Goal: Task Accomplishment & Management: Manage account settings

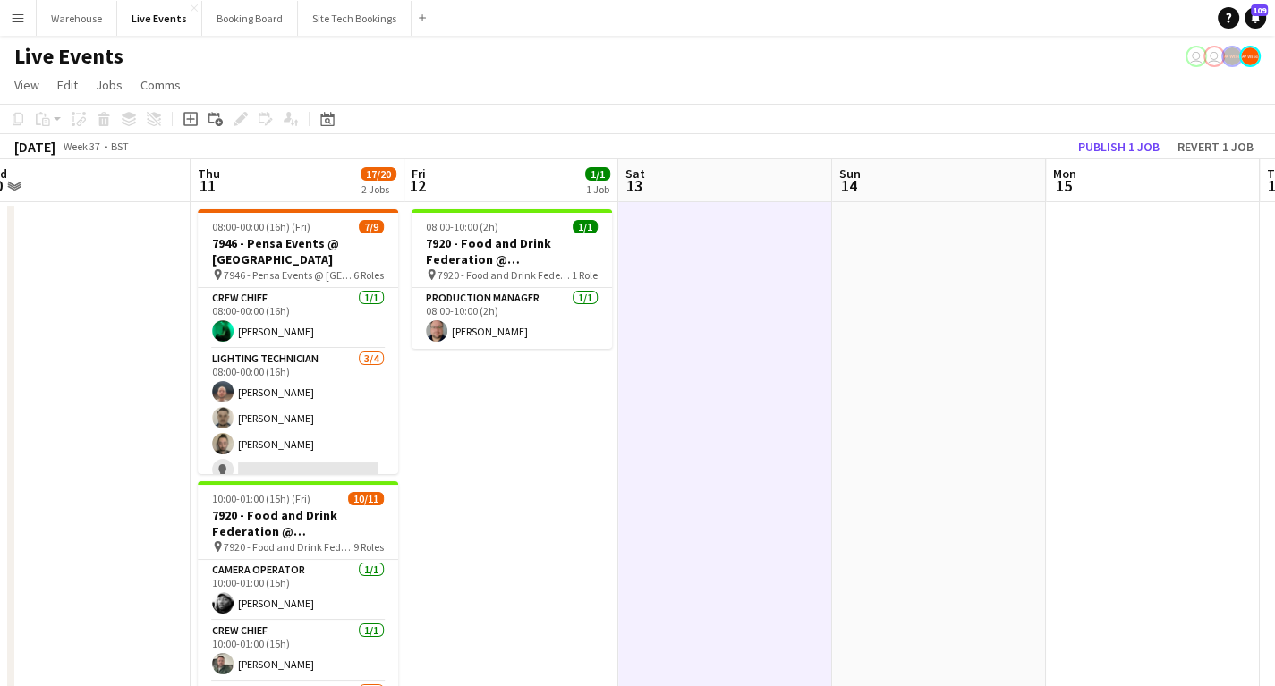
click at [5, 13] on button "Menu" at bounding box center [18, 18] width 36 height 36
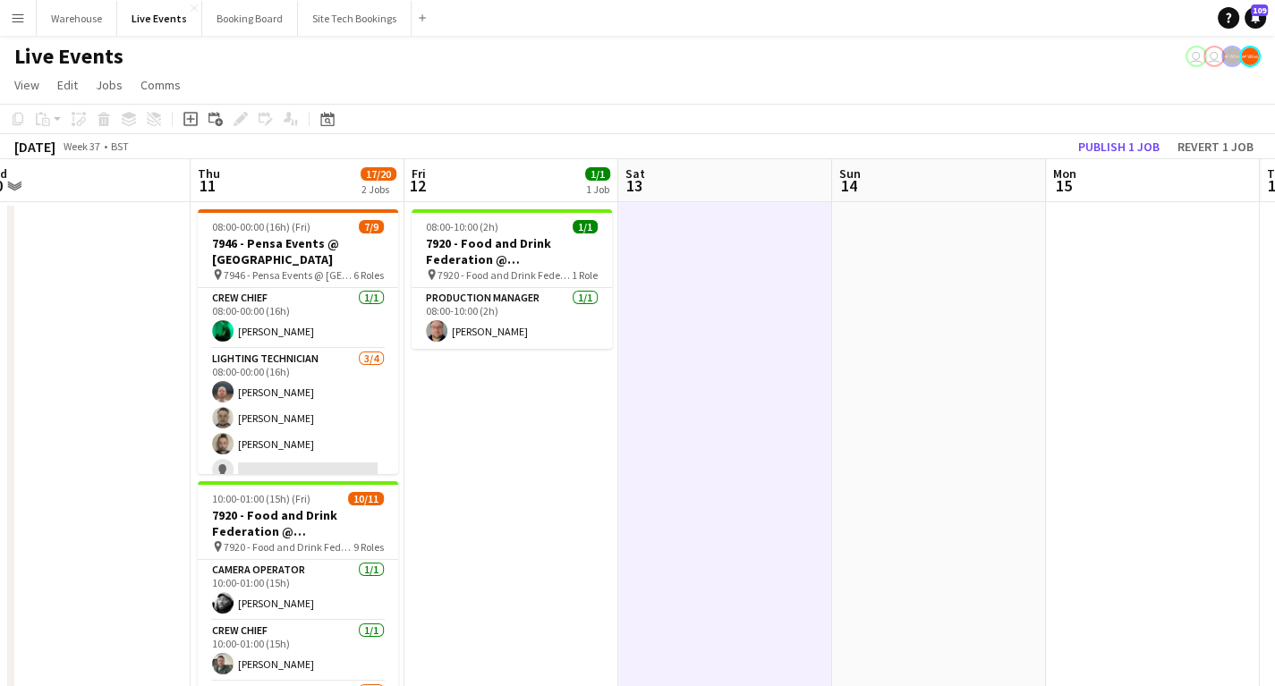
drag, startPoint x: 522, startPoint y: 505, endPoint x: 884, endPoint y: 518, distance: 362.5
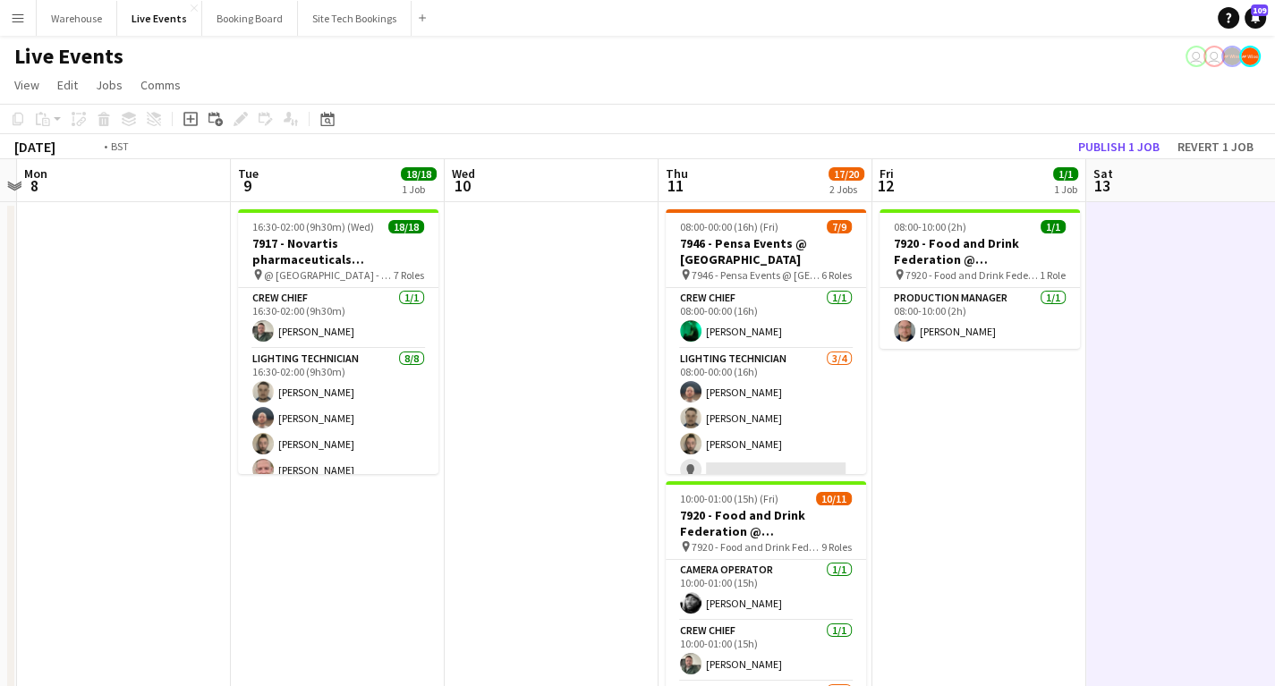
drag, startPoint x: 334, startPoint y: 522, endPoint x: 616, endPoint y: 569, distance: 286.7
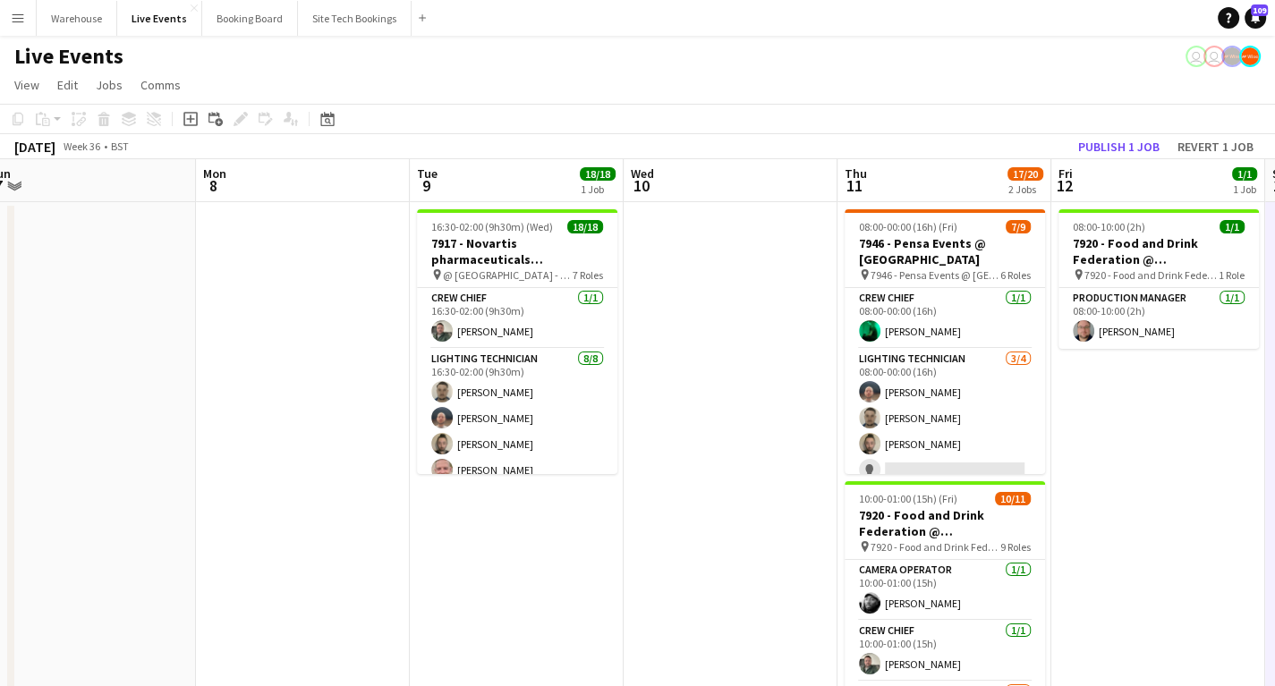
drag, startPoint x: 328, startPoint y: 590, endPoint x: 712, endPoint y: 562, distance: 384.9
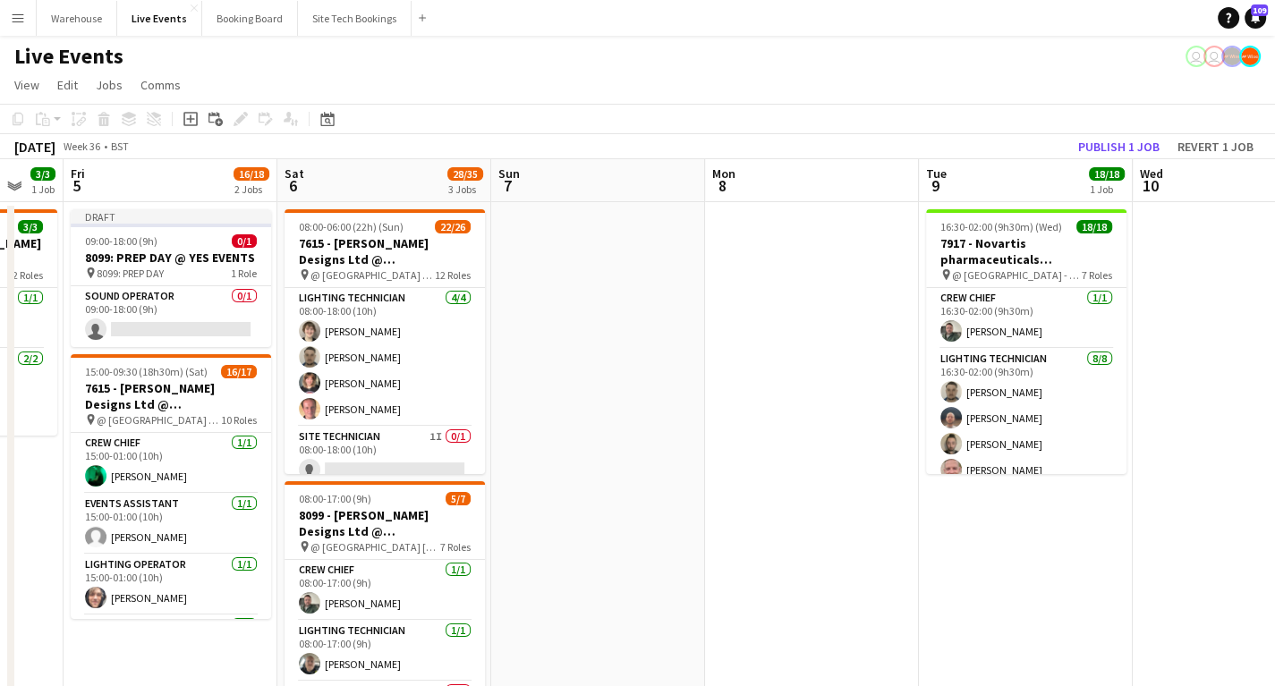
drag, startPoint x: 887, startPoint y: 594, endPoint x: 1056, endPoint y: 605, distance: 169.4
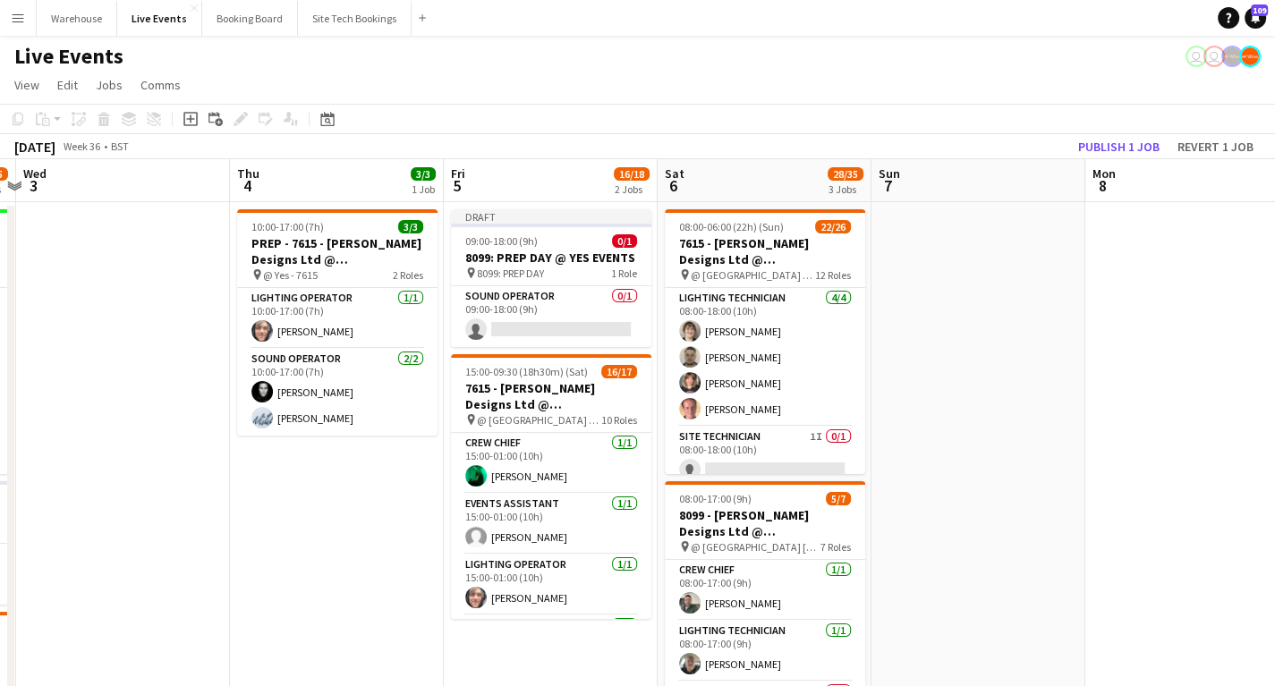
scroll to position [0, 528]
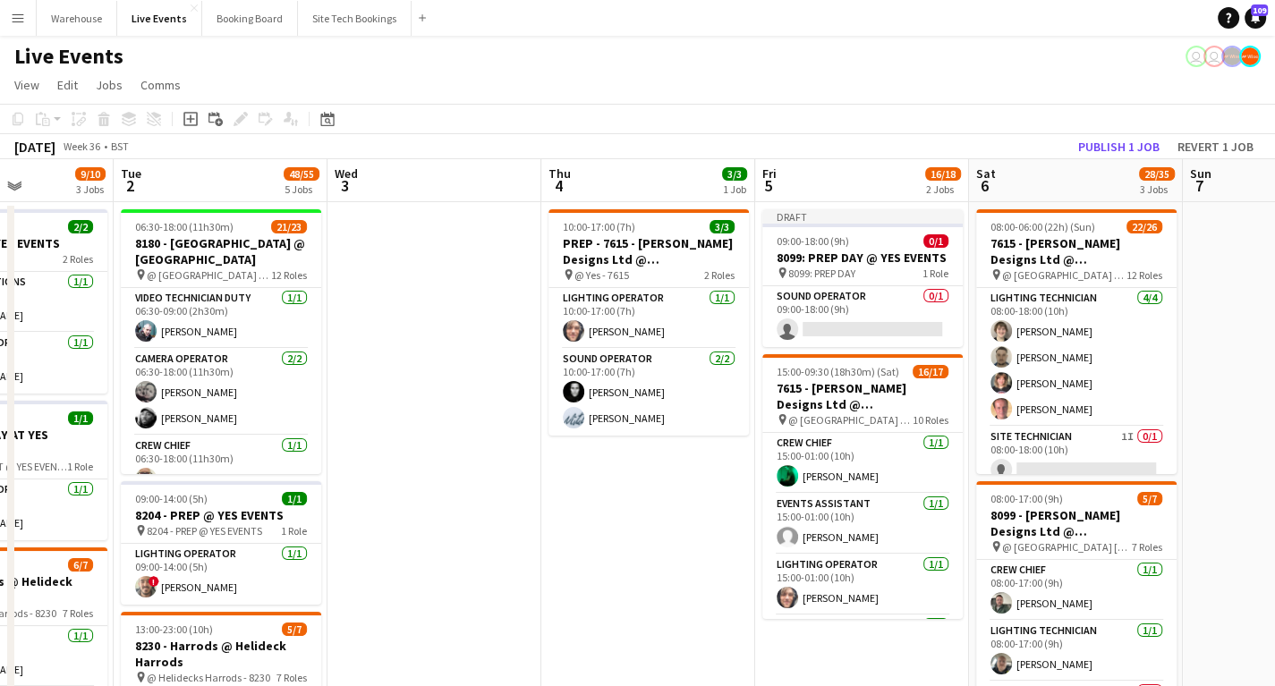
drag, startPoint x: 285, startPoint y: 512, endPoint x: 597, endPoint y: 520, distance: 311.4
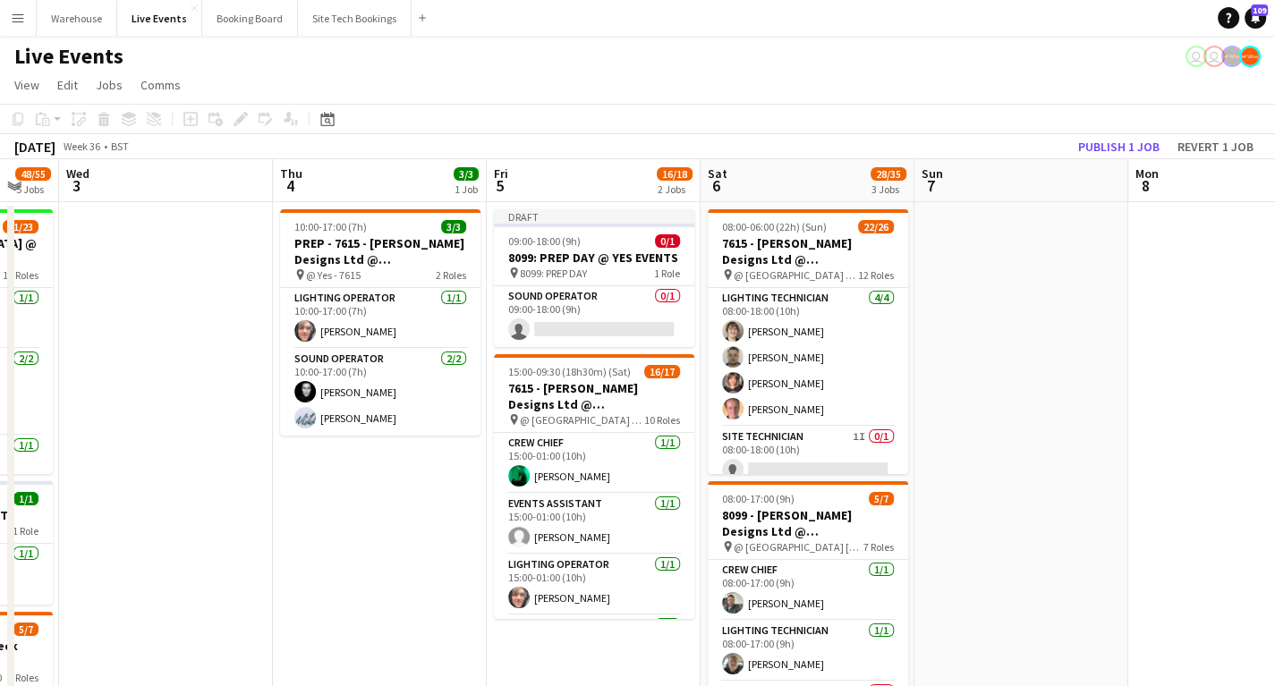
scroll to position [0, 591]
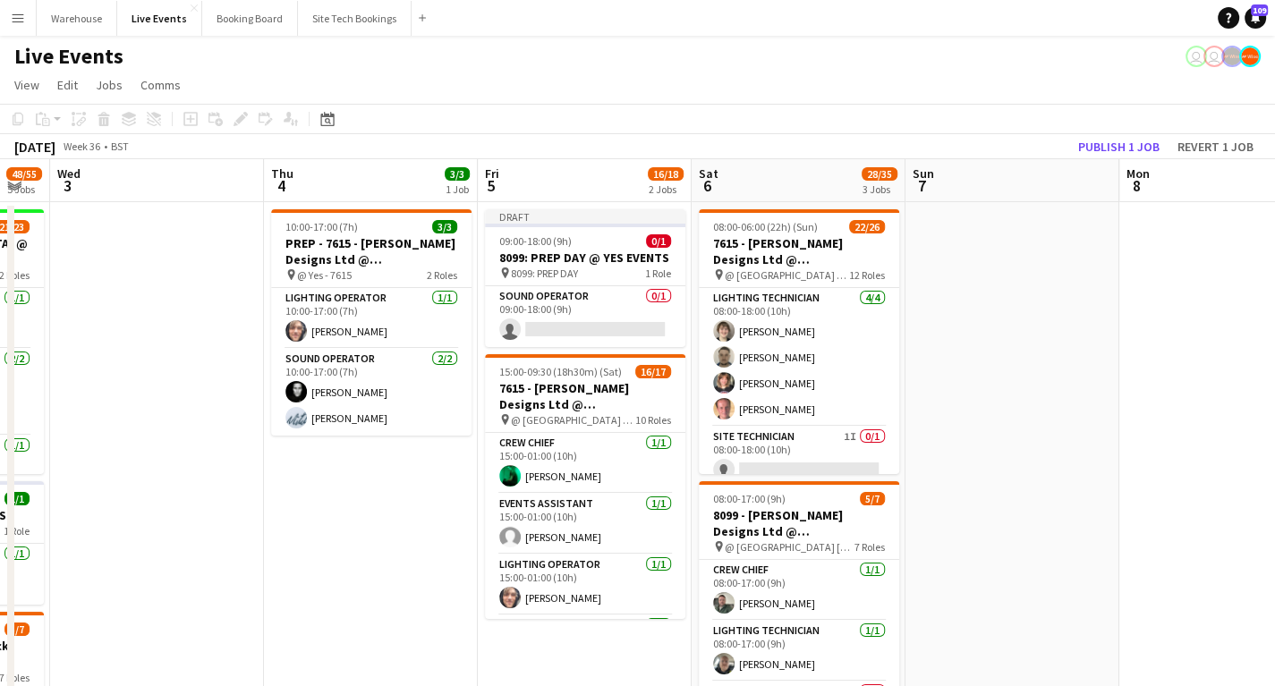
drag, startPoint x: 658, startPoint y: 492, endPoint x: 381, endPoint y: 458, distance: 279.4
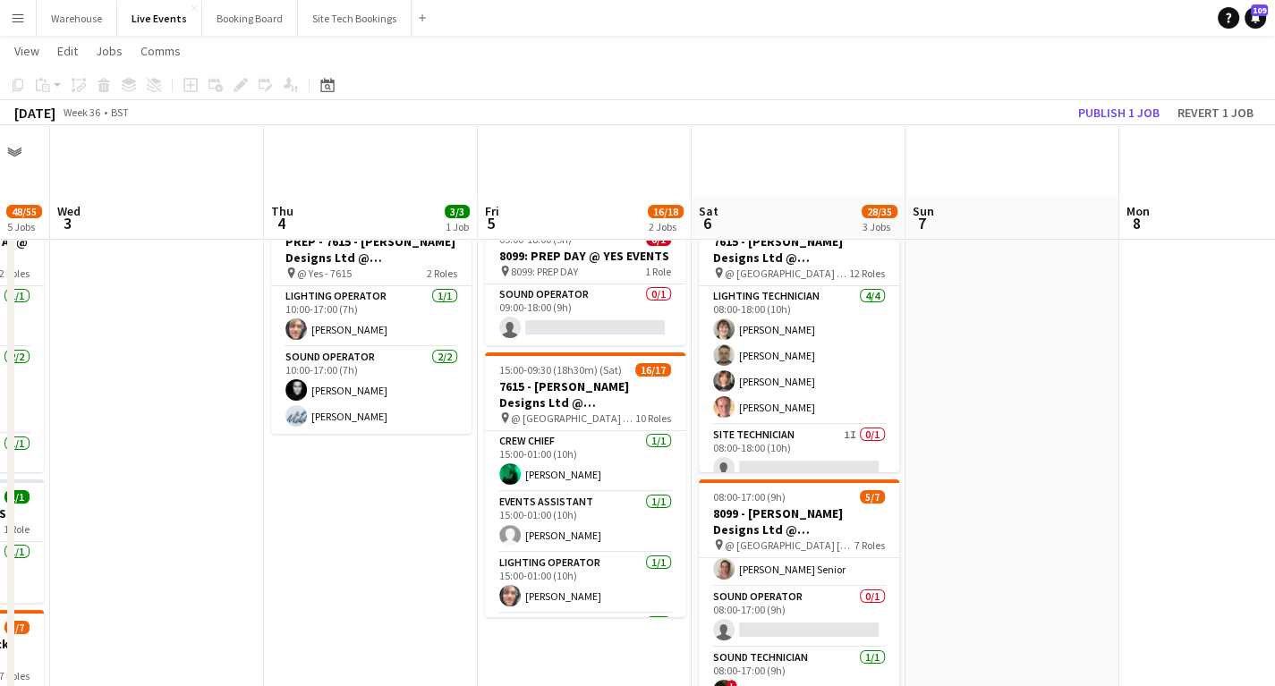
scroll to position [72, 0]
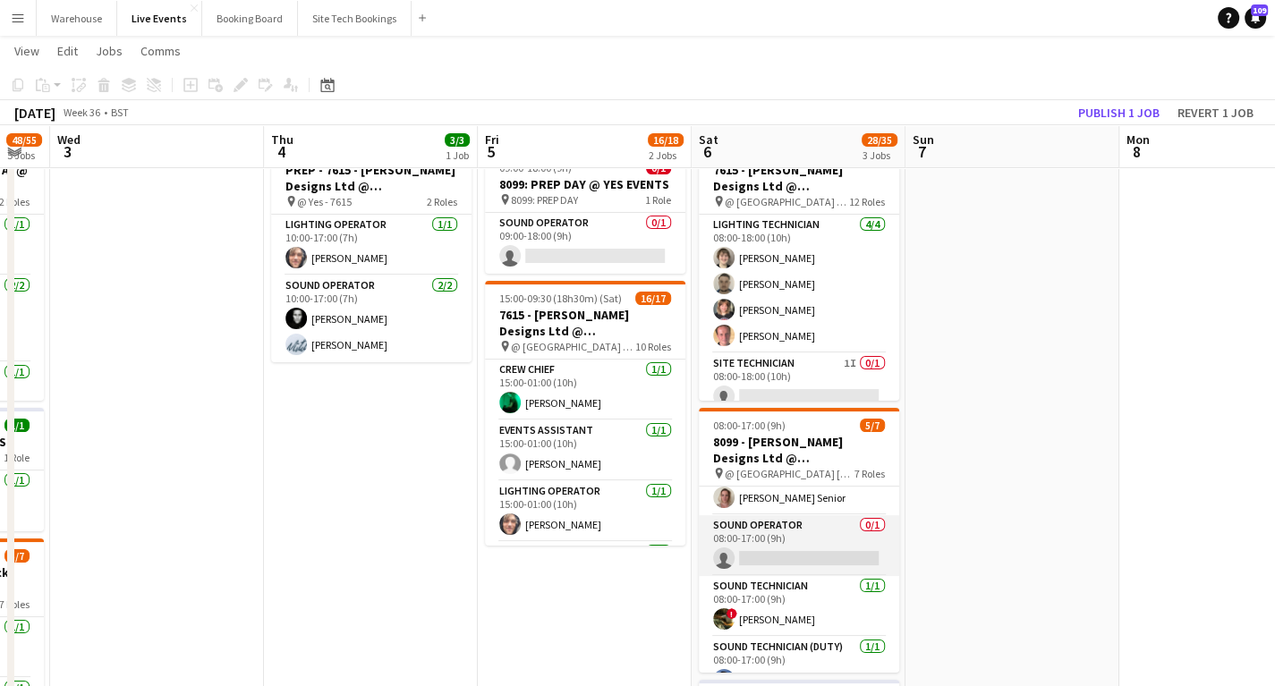
click at [768, 536] on app-card-role "Sound Operator 0/1 08:00-17:00 (9h) single-neutral-actions" at bounding box center [799, 545] width 200 height 61
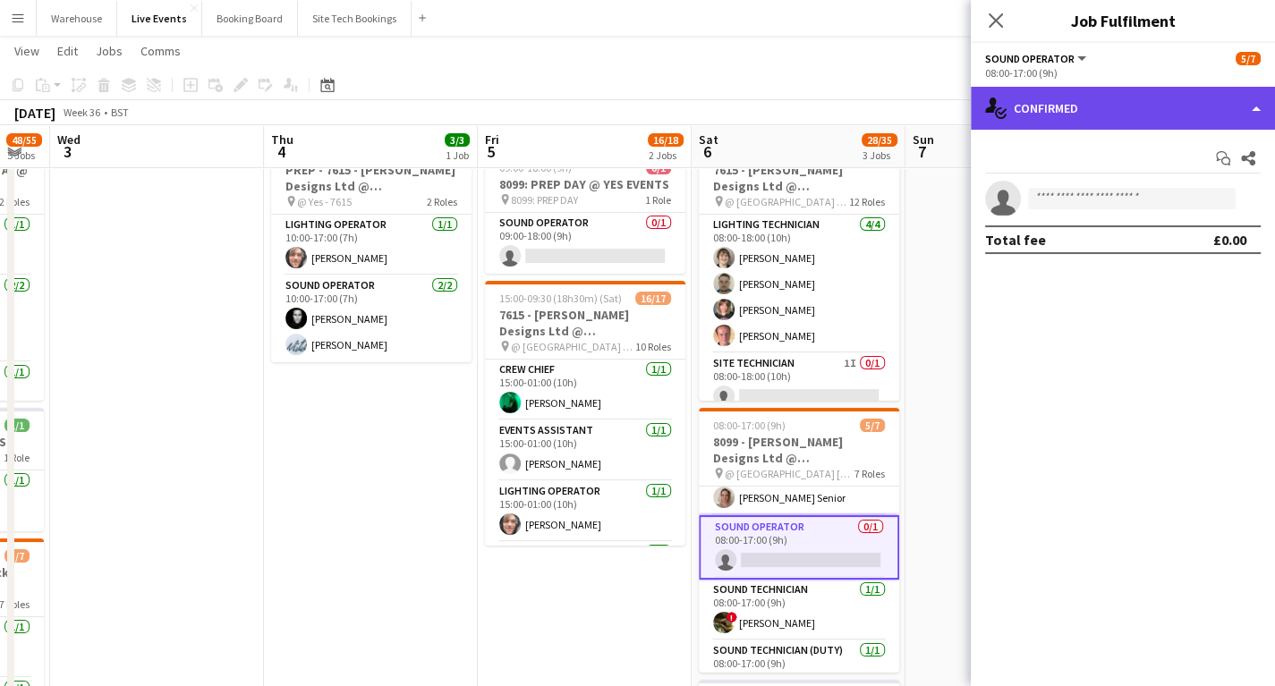
click at [1108, 114] on div "single-neutral-actions-check-2 Confirmed" at bounding box center [1123, 108] width 304 height 43
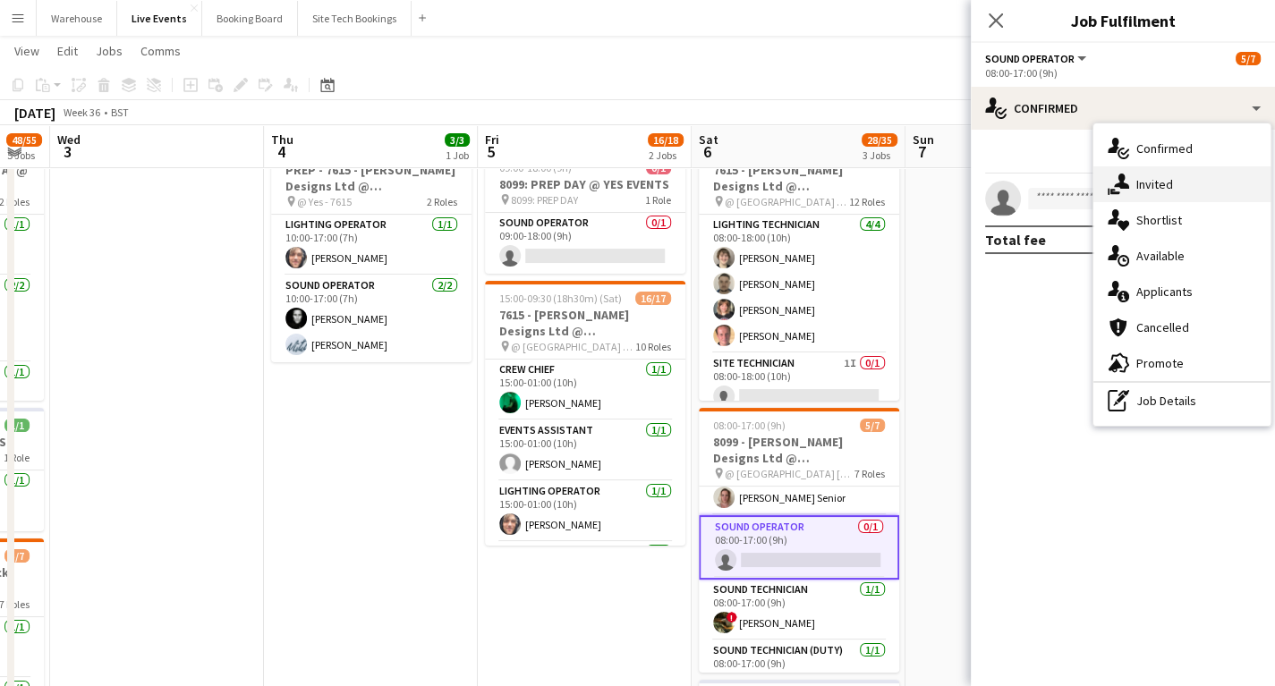
click at [1163, 190] on div "single-neutral-actions-share-1 Invited" at bounding box center [1181, 184] width 177 height 36
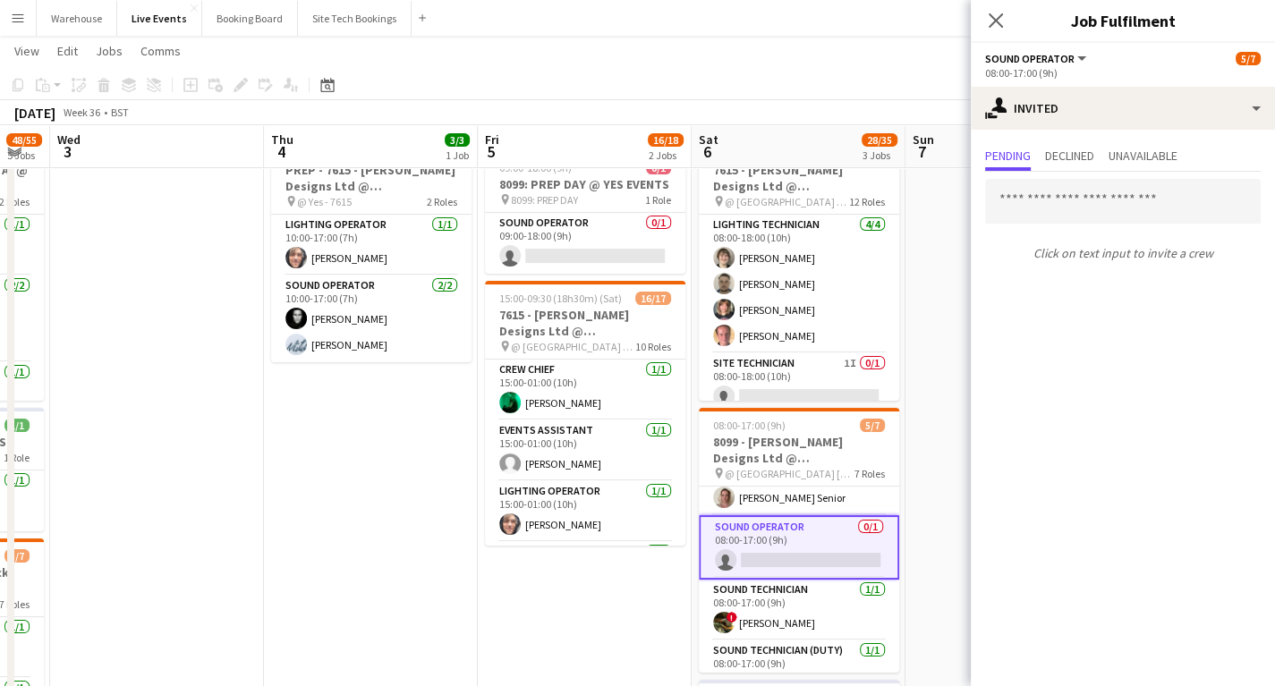
click at [997, 32] on div "Close pop-in" at bounding box center [996, 20] width 50 height 41
click at [996, 30] on app-icon "Close pop-in" at bounding box center [996, 21] width 26 height 26
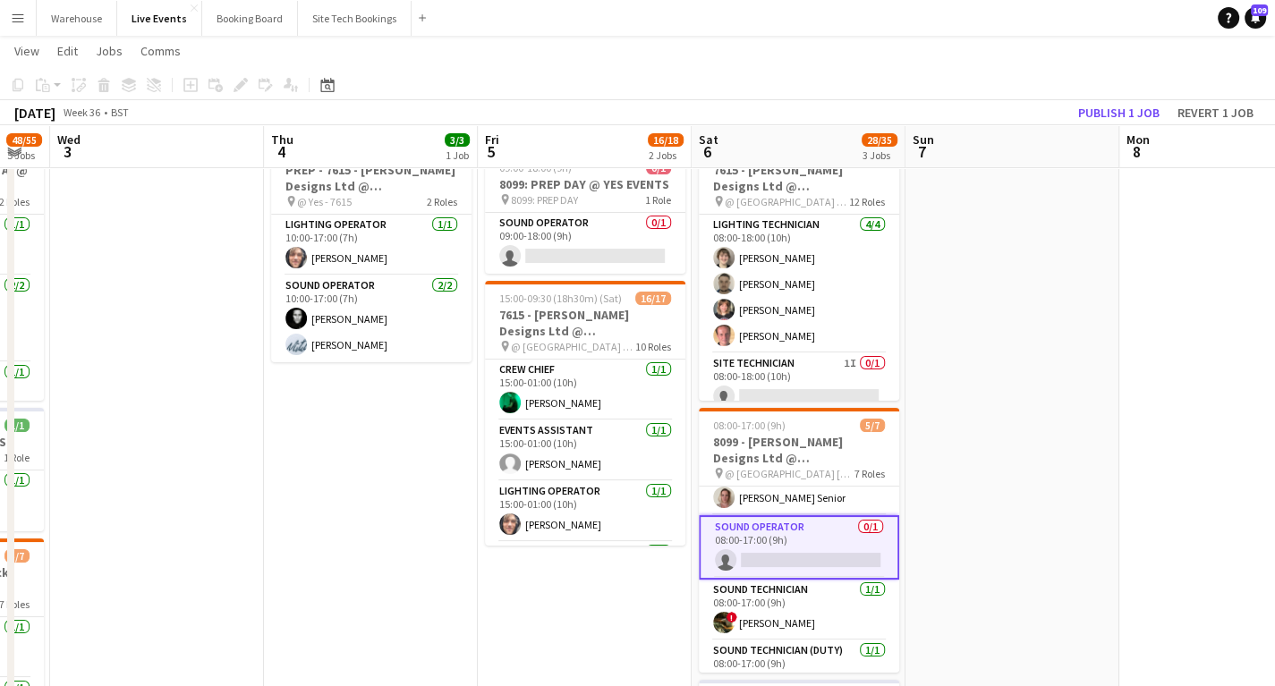
click at [14, 20] on app-icon "Menu" at bounding box center [18, 18] width 14 height 14
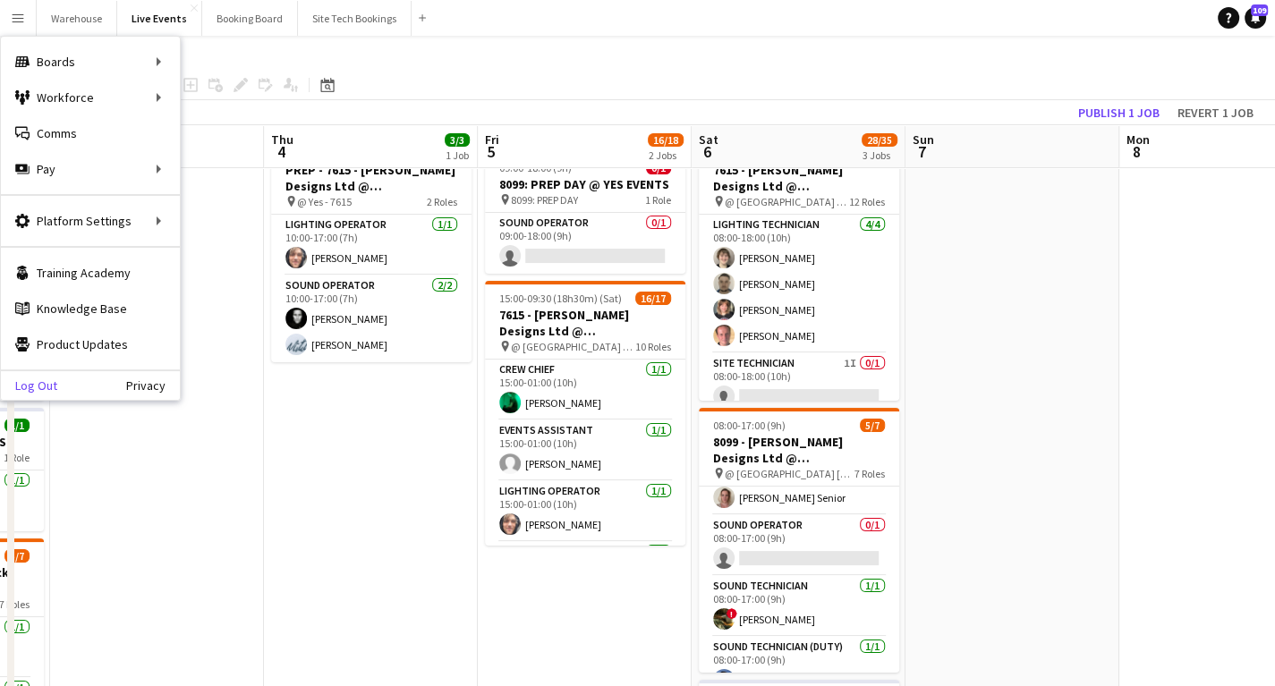
click at [36, 385] on link "Log Out" at bounding box center [29, 385] width 56 height 14
